Goal: Information Seeking & Learning: Check status

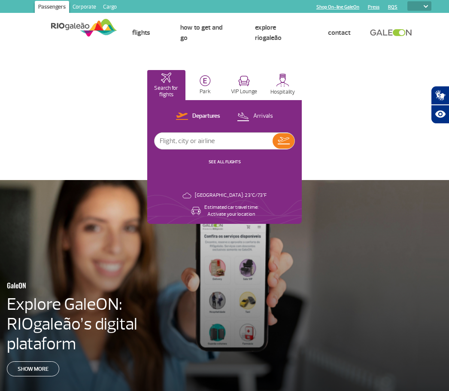
select select
click at [210, 120] on button "Departures" at bounding box center [197, 116] width 49 height 11
click at [201, 140] on input "text" at bounding box center [214, 141] width 118 height 16
type input "American airlines"
click at [226, 161] on link "SEE ALL FLIGHTS" at bounding box center [225, 162] width 32 height 6
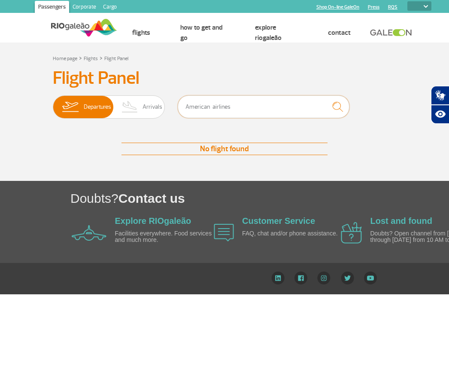
click at [249, 117] on input "American airlines" at bounding box center [264, 106] width 172 height 23
click at [277, 107] on input "American airlines" at bounding box center [264, 106] width 172 height 23
click at [139, 107] on img at bounding box center [129, 107] width 25 height 22
click at [53, 103] on input "Departures Arrivals" at bounding box center [53, 103] width 0 height 0
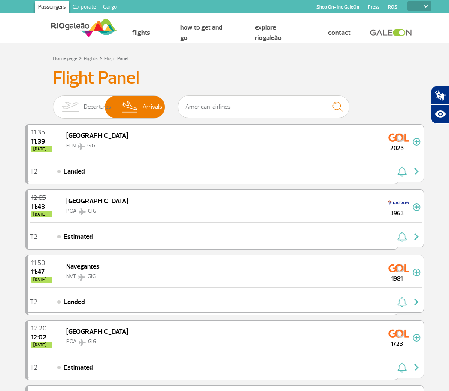
click at [84, 103] on img at bounding box center [70, 107] width 27 height 22
click at [53, 103] on input "Departures Arrivals" at bounding box center [53, 103] width 0 height 0
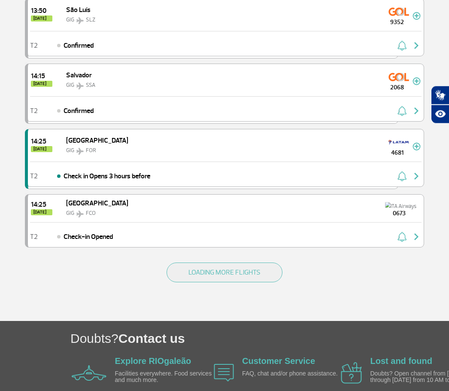
scroll to position [1170, 0]
click at [262, 269] on button "LOADING MORE FLIGHTS" at bounding box center [225, 272] width 116 height 20
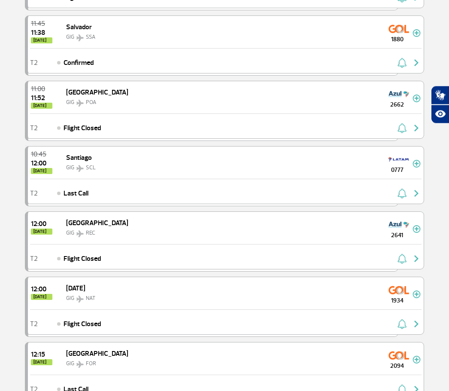
scroll to position [0, 0]
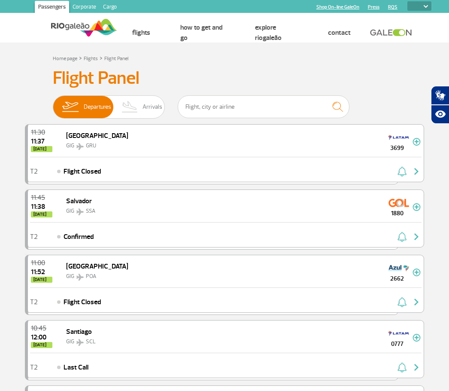
select select
click at [0, 0] on link "Flight panel" at bounding box center [0, 0] width 0 height 0
click at [0, 0] on link "Airlines" at bounding box center [0, 0] width 0 height 0
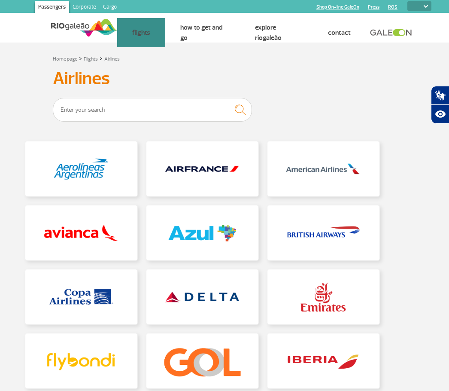
click at [336, 171] on link at bounding box center [323, 168] width 112 height 55
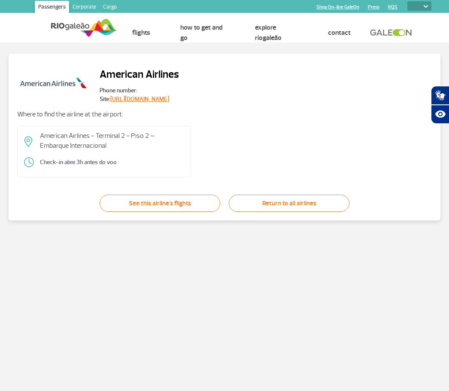
click at [200, 204] on link "See this airline's flights" at bounding box center [160, 202] width 121 height 17
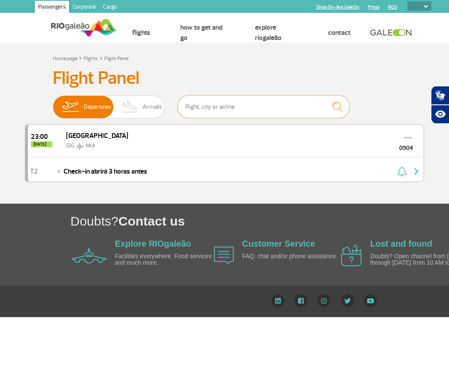
click at [261, 108] on input "text" at bounding box center [264, 106] width 172 height 23
type input "[GEOGRAPHIC_DATA]"
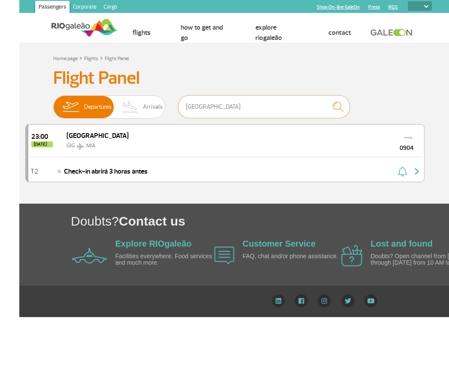
scroll to position [0, 20]
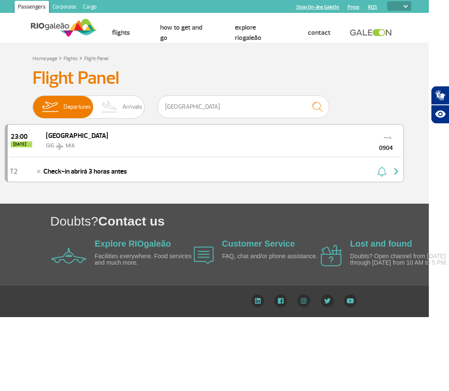
click at [137, 141] on div "23:00 [DATE] Miami GIG MIA 0904" at bounding box center [206, 140] width 396 height 32
click at [141, 145] on div "23:00 [DATE] Miami GIG MIA 0904" at bounding box center [206, 140] width 396 height 32
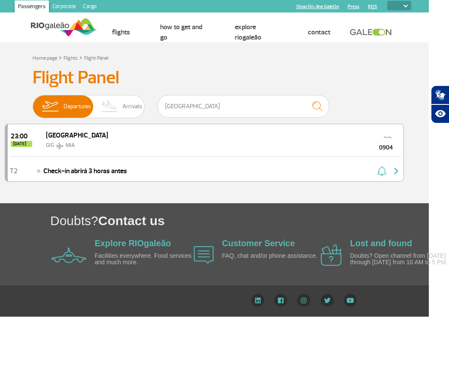
click at [132, 146] on div "23:00 [DATE] Miami GIG MIA 0904" at bounding box center [206, 140] width 396 height 32
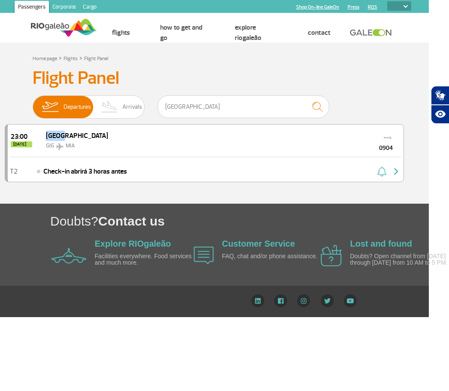
click at [137, 155] on div "23:00 [DATE] Miami GIG MIA 0904" at bounding box center [206, 140] width 396 height 32
click at [138, 158] on div "T2 Check-in abrirá 3 horas antes" at bounding box center [206, 169] width 396 height 25
